Goal: Transaction & Acquisition: Book appointment/travel/reservation

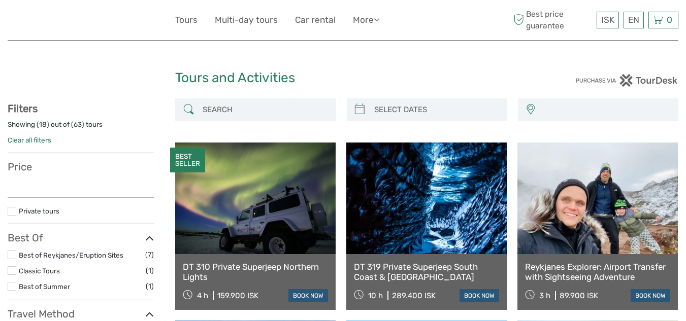
select select
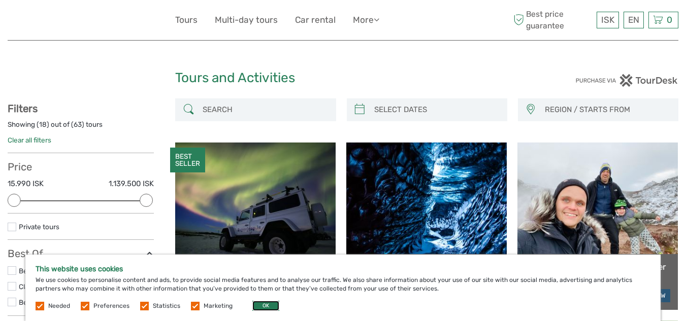
click at [264, 302] on button "OK" at bounding box center [265, 306] width 27 height 10
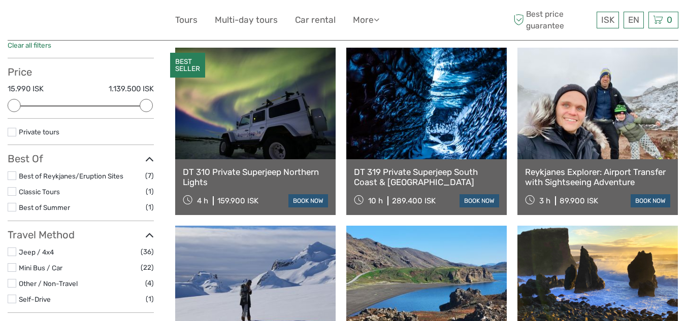
scroll to position [103, 0]
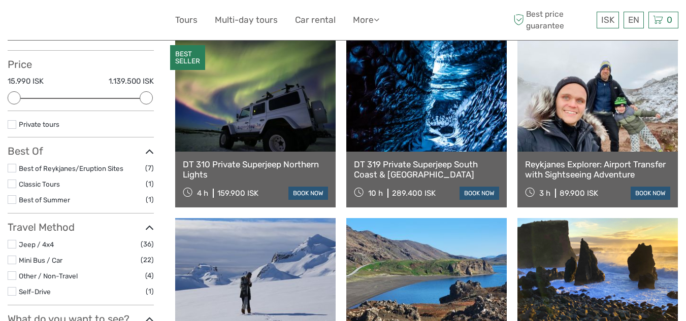
click at [294, 128] on link at bounding box center [255, 96] width 160 height 112
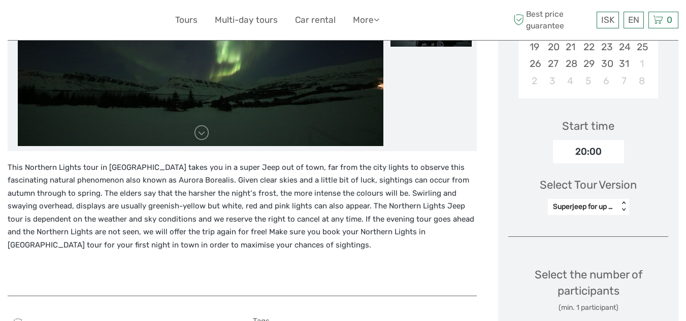
scroll to position [283, 0]
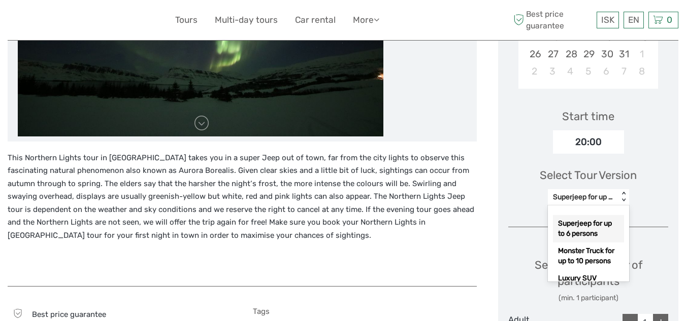
click at [597, 193] on div "Superjeep for up to 6 persons" at bounding box center [583, 197] width 60 height 10
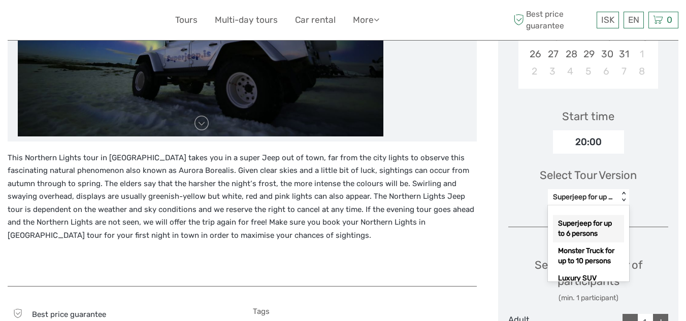
click at [526, 200] on div "Select Tour Version option Superjeep for up to 6 persons selected, 1 of 3. 3 re…" at bounding box center [588, 182] width 160 height 57
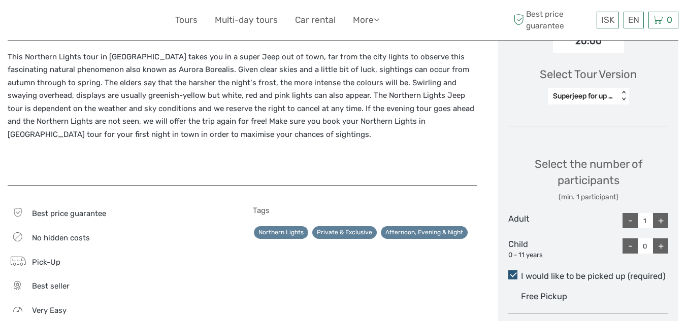
scroll to position [385, 0]
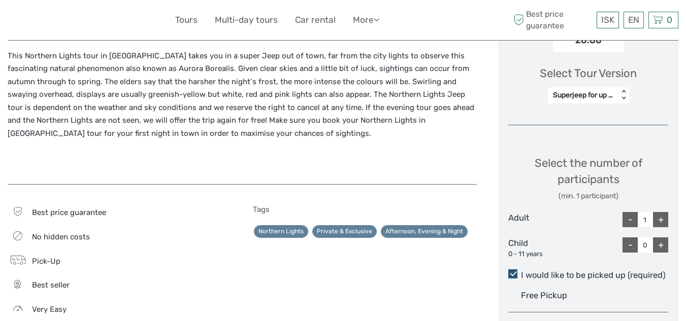
click at [663, 216] on div "+" at bounding box center [660, 219] width 15 height 15
type input "2"
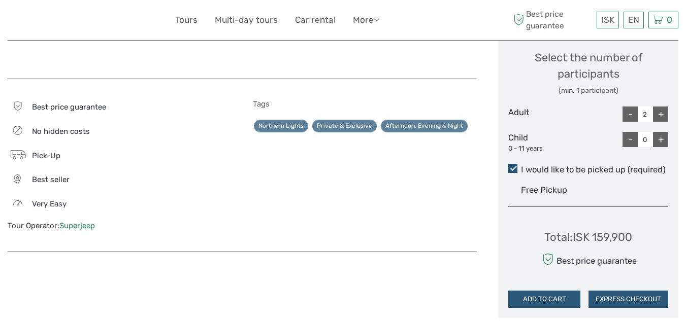
scroll to position [494, 0]
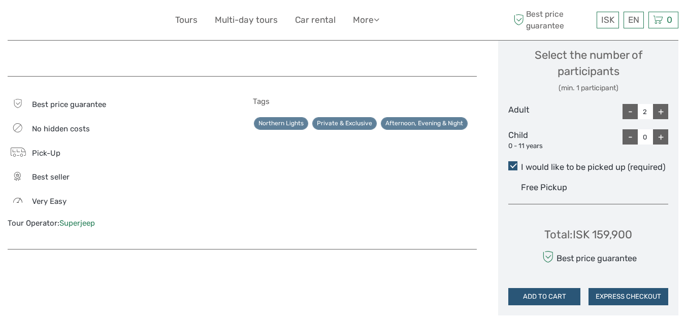
click at [474, 16] on div "ISK ISK € $ £ EN English Español Deutsch Tours Multi-day tours Car rental More …" at bounding box center [343, 20] width 336 height 25
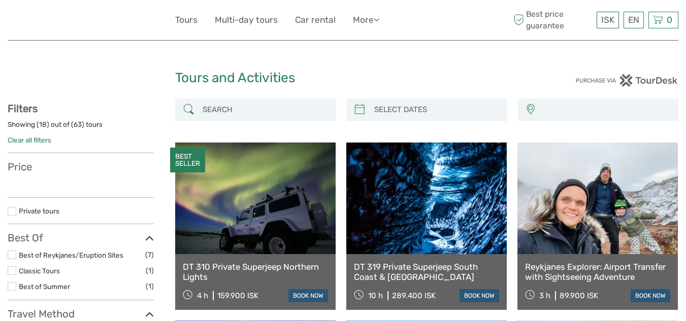
select select
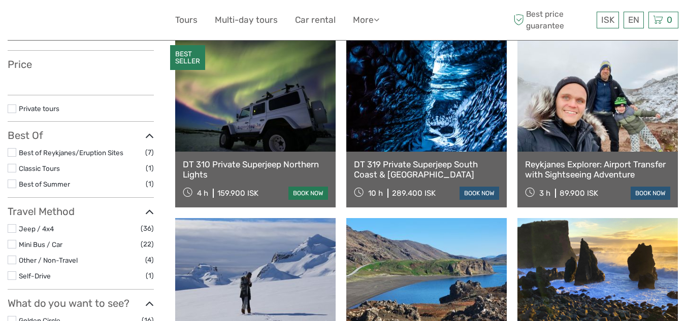
select select
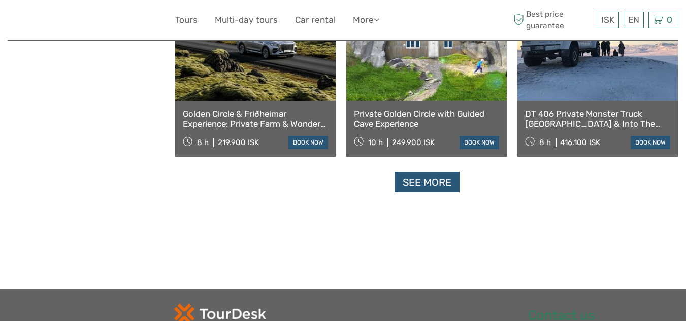
scroll to position [1045, 0]
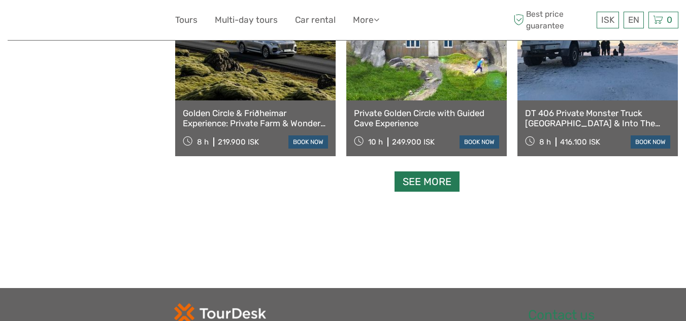
click at [427, 184] on link "See more" at bounding box center [427, 182] width 65 height 21
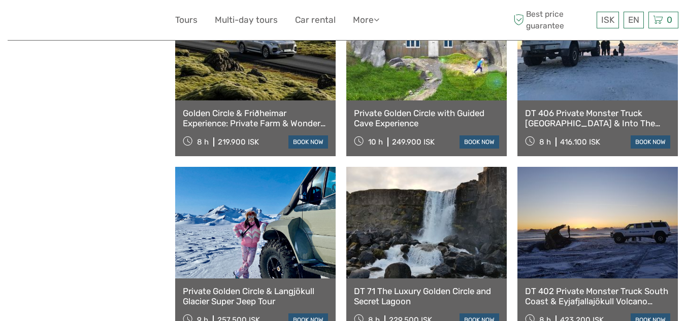
click at [427, 184] on link at bounding box center [426, 223] width 160 height 112
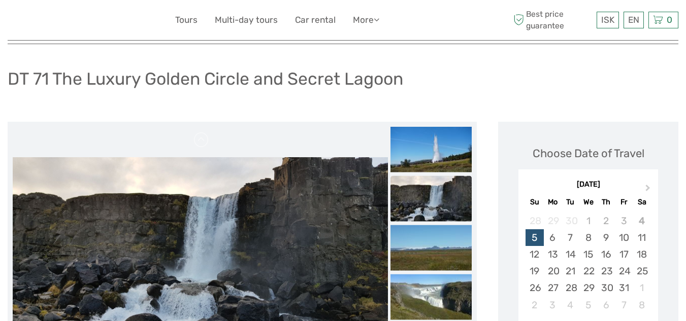
scroll to position [50, 0]
